Goal: Transaction & Acquisition: Purchase product/service

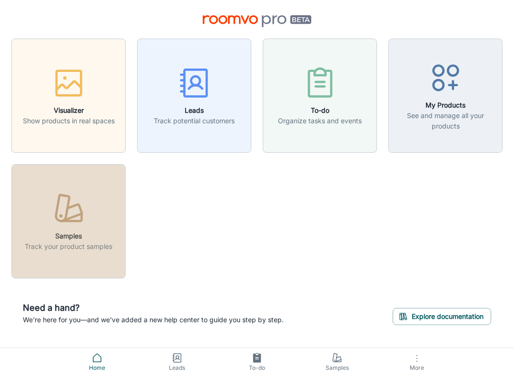
click at [58, 218] on icon "button" at bounding box center [69, 209] width 36 height 36
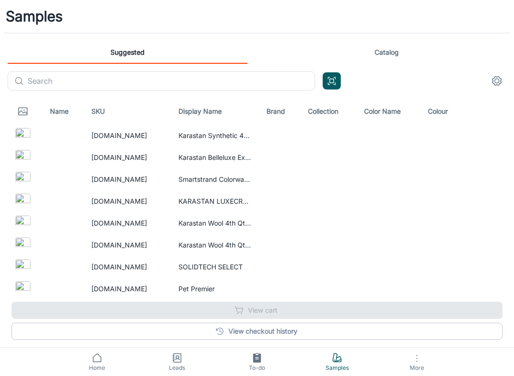
click at [332, 80] on icon "Open QR code scanner" at bounding box center [331, 80] width 10 height 11
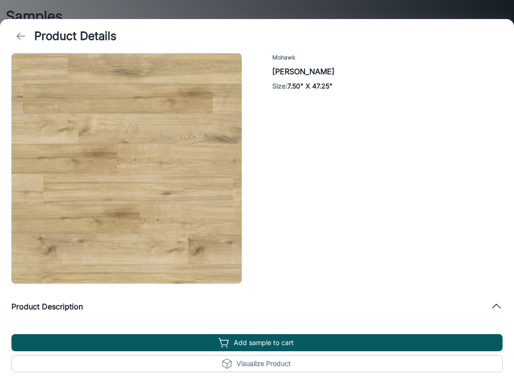
click at [256, 342] on button "Add sample to cart" at bounding box center [256, 342] width 491 height 17
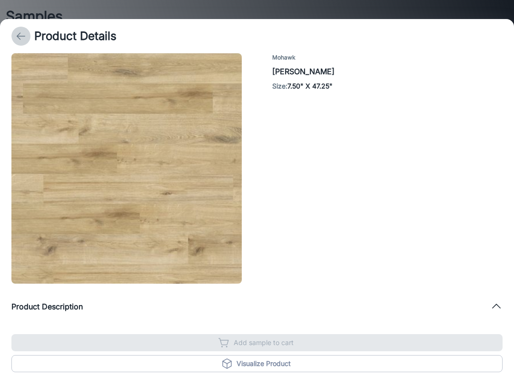
click at [19, 29] on button "back" at bounding box center [20, 36] width 19 height 19
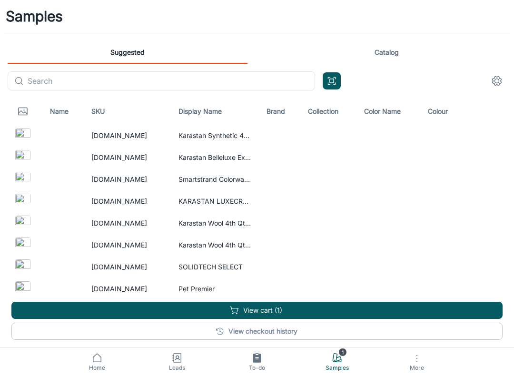
click at [260, 307] on button "View cart (1)" at bounding box center [256, 310] width 491 height 17
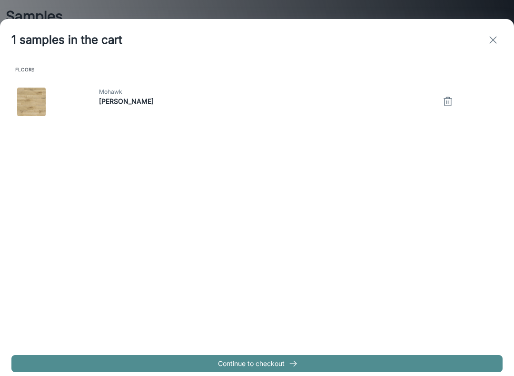
click at [251, 371] on button "Continue to checkout" at bounding box center [256, 363] width 491 height 17
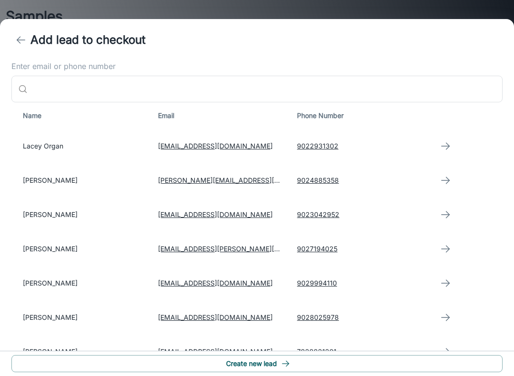
click at [252, 360] on button "Create new lead" at bounding box center [256, 363] width 491 height 17
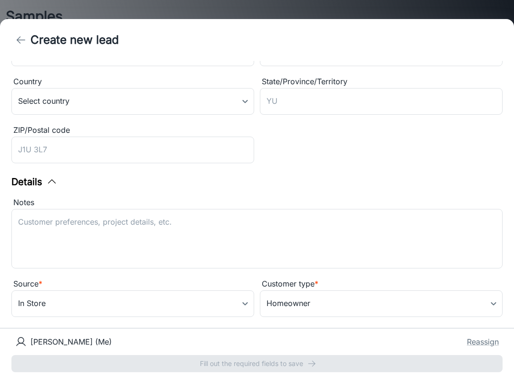
scroll to position [176, 0]
click at [23, 41] on icon "back" at bounding box center [20, 39] width 11 height 11
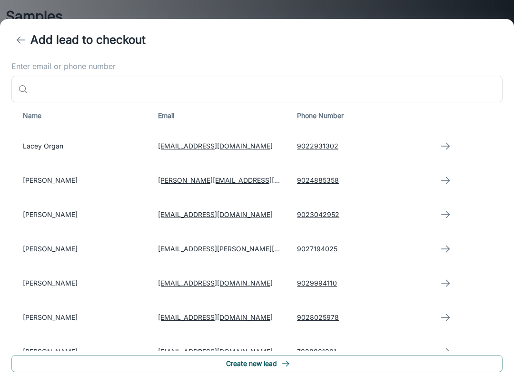
click at [21, 42] on icon "back" at bounding box center [20, 39] width 11 height 11
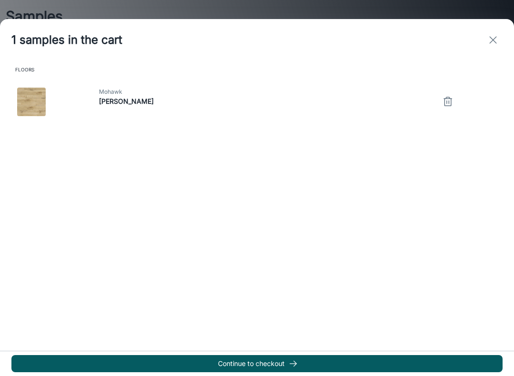
click at [483, 39] on button "exit" at bounding box center [492, 39] width 19 height 19
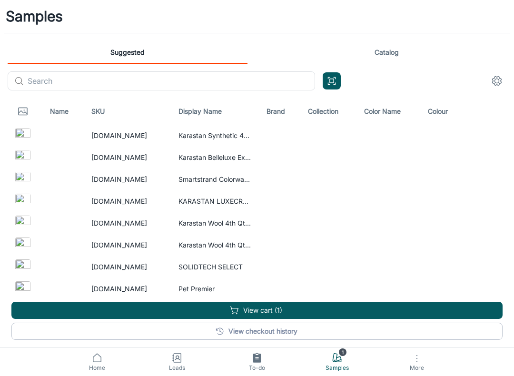
click at [391, 46] on link "Catalog" at bounding box center [386, 52] width 240 height 23
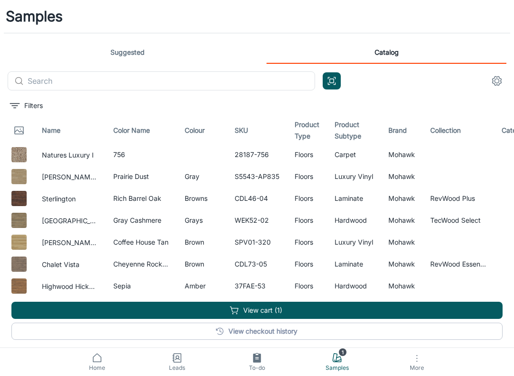
click at [250, 308] on button "View cart (1)" at bounding box center [256, 310] width 491 height 17
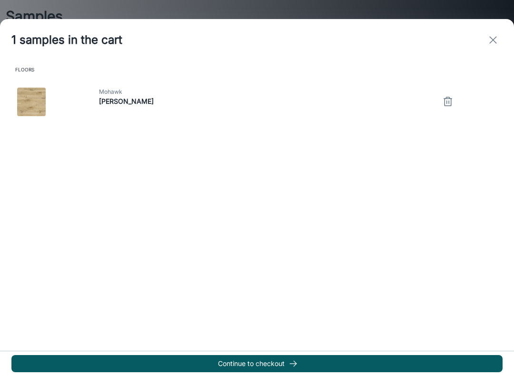
click at [452, 99] on icon "button" at bounding box center [447, 101] width 11 height 11
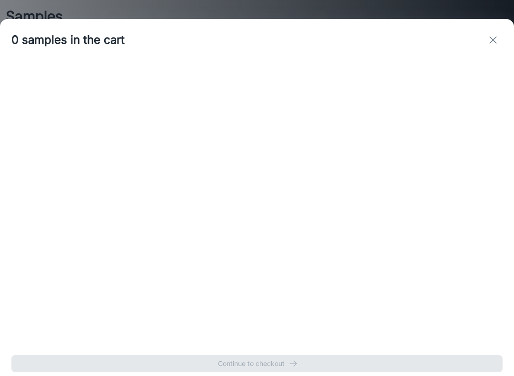
click at [495, 42] on line "exit" at bounding box center [492, 40] width 7 height 7
